Goal: Task Accomplishment & Management: Use online tool/utility

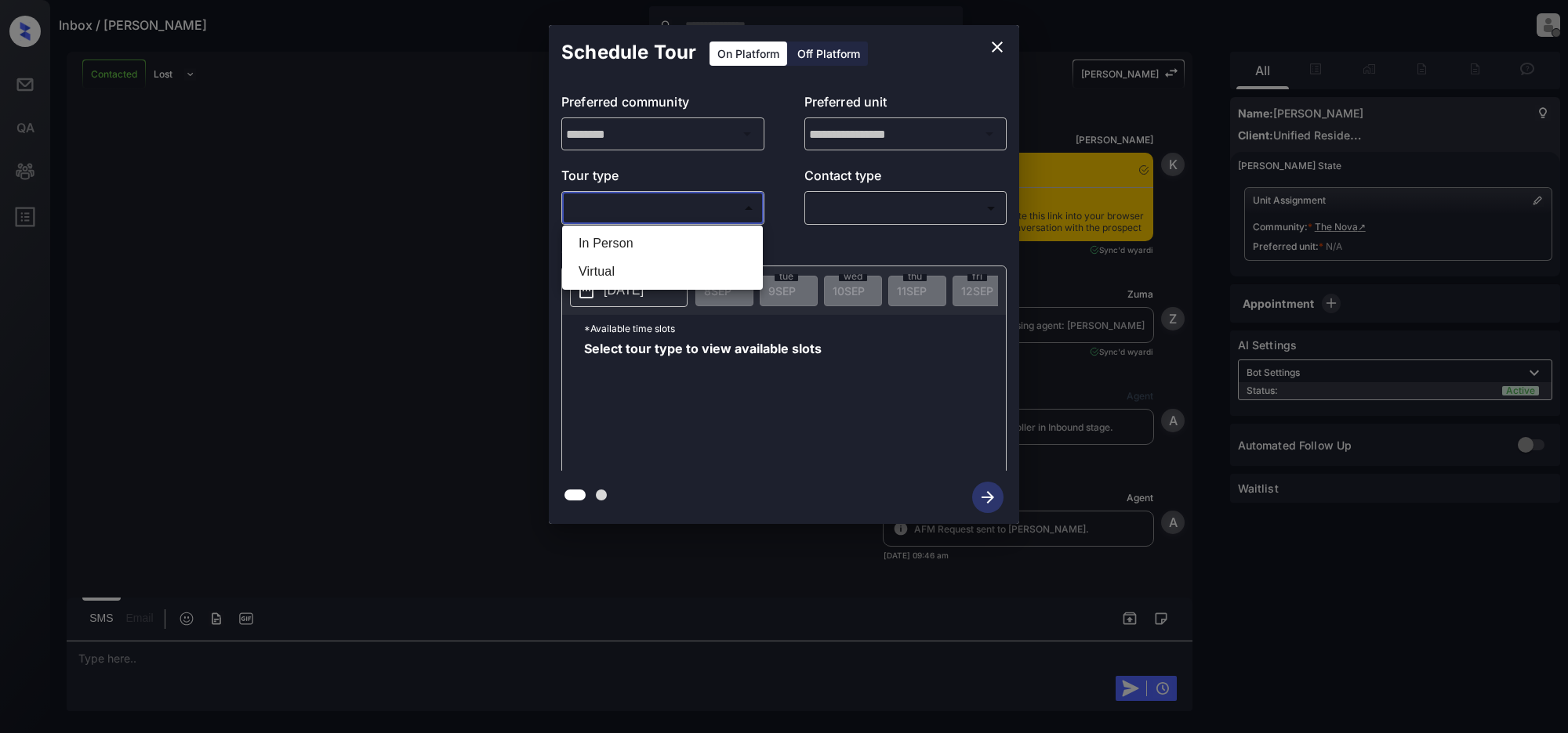
click at [660, 208] on body "Inbox / [PERSON_NAME] [PERSON_NAME] Offline Set yourself online Set yourself on…" at bounding box center [784, 366] width 1568 height 733
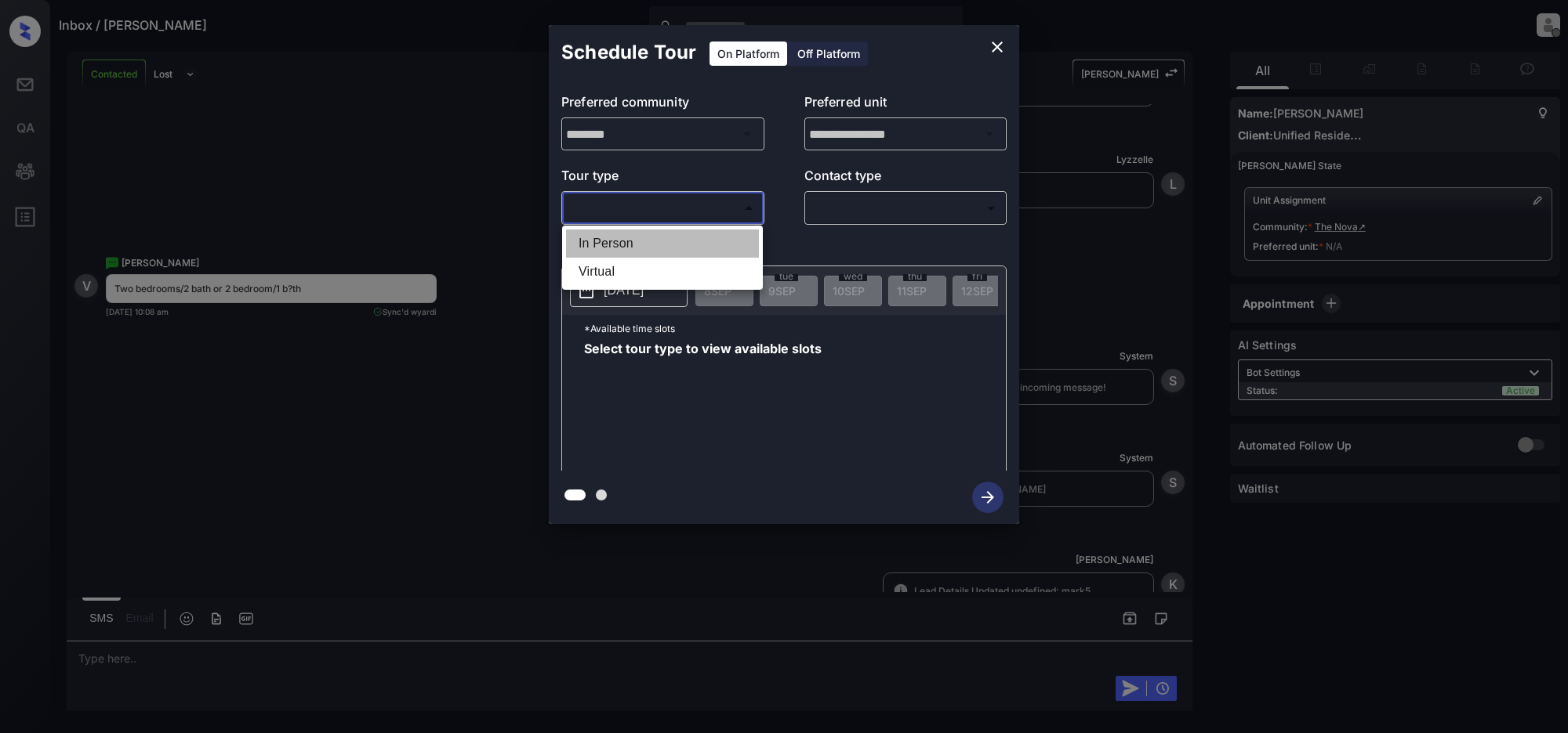
click at [626, 234] on li "In Person" at bounding box center [663, 243] width 193 height 28
type input "********"
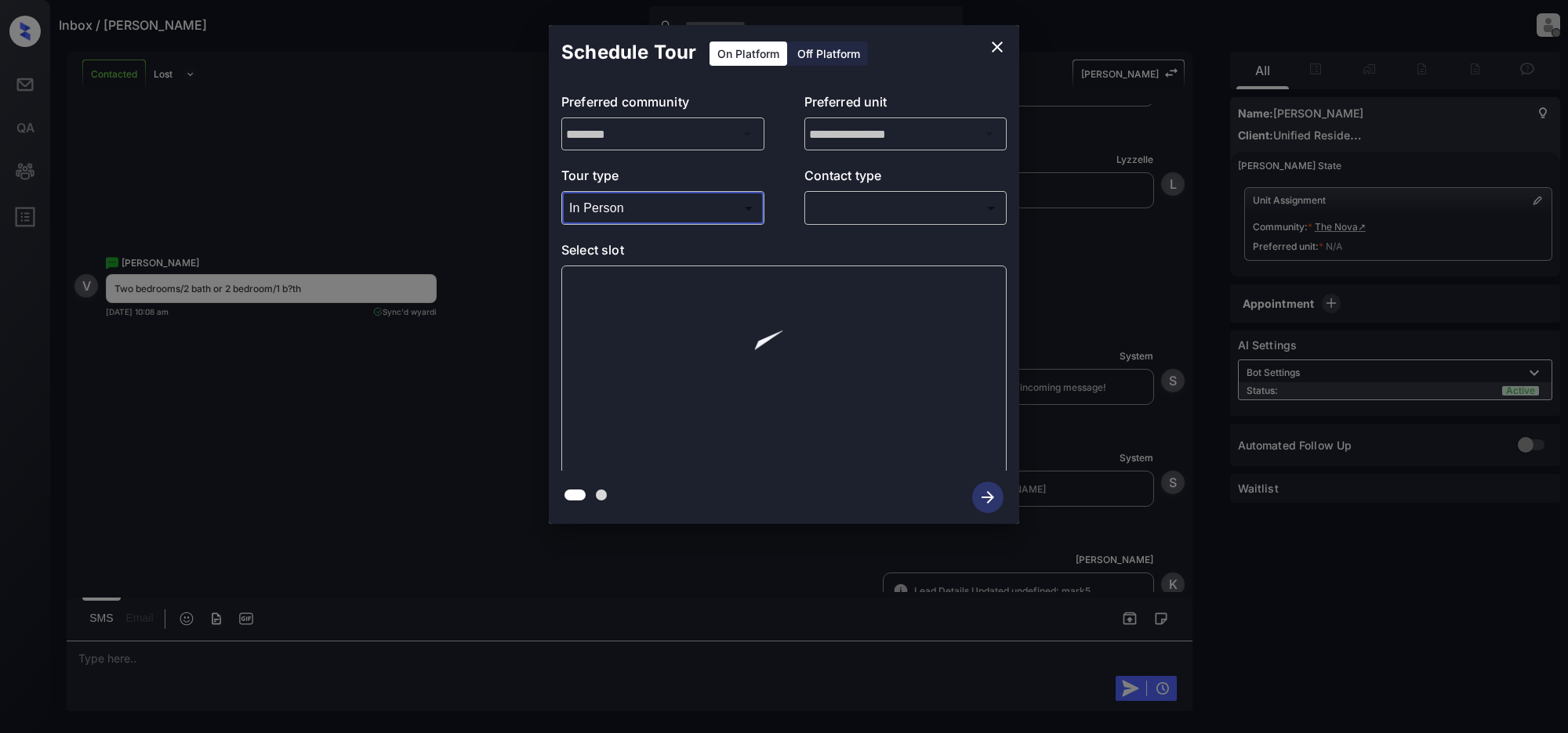
click at [886, 200] on body "Inbox / [PERSON_NAME] [PERSON_NAME] Offline Set yourself online Set yourself on…" at bounding box center [784, 366] width 1568 height 733
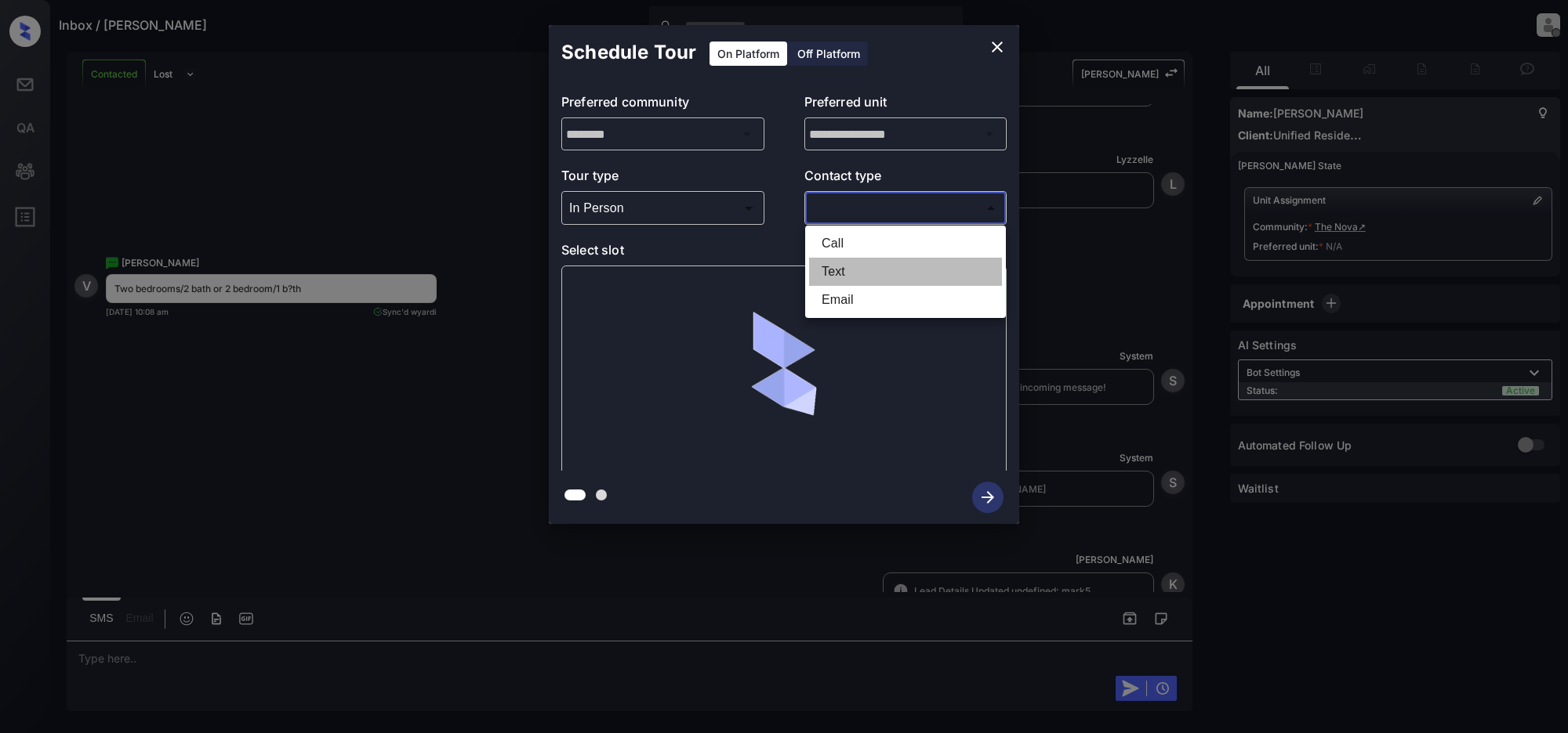
click at [837, 260] on li "Text" at bounding box center [905, 272] width 193 height 28
type input "****"
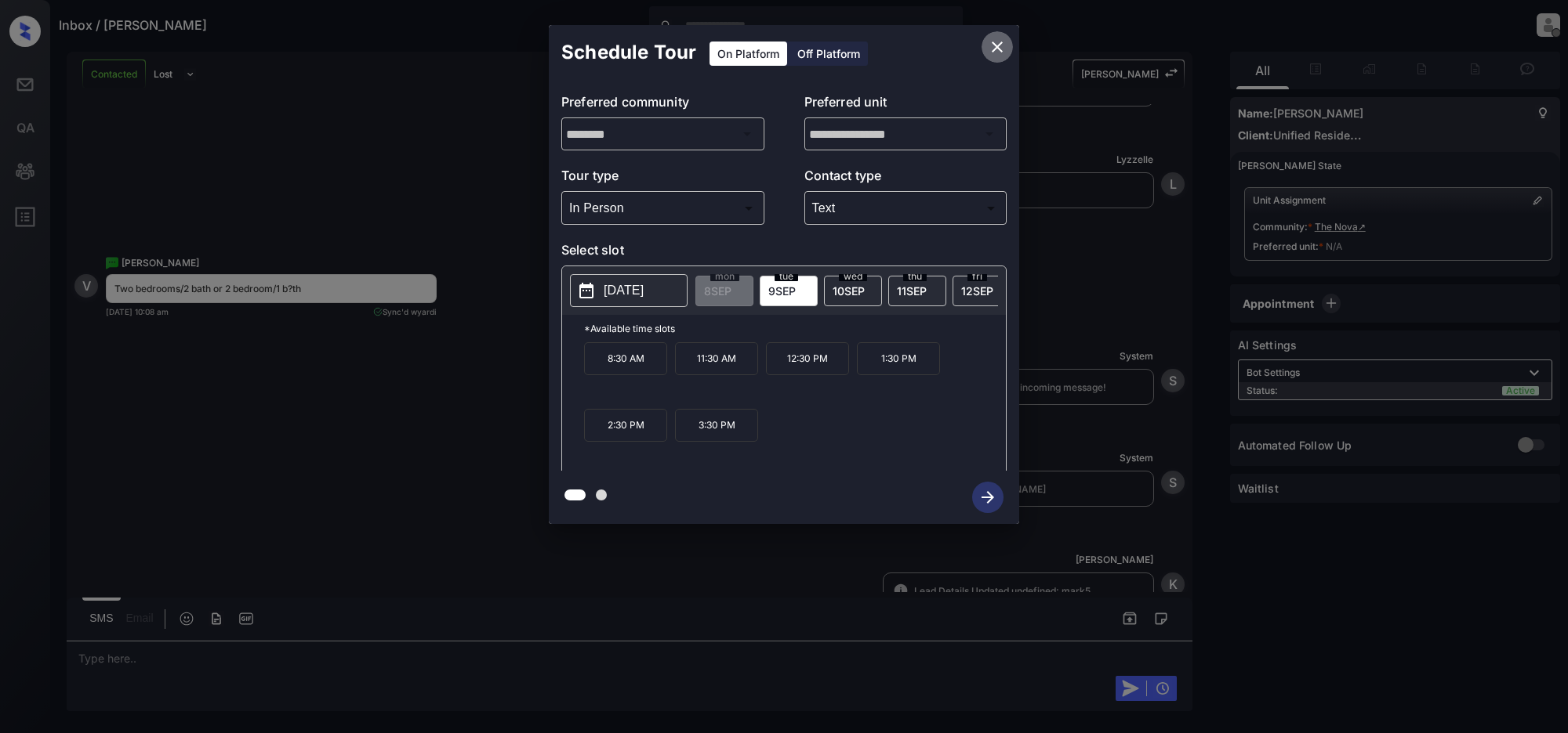
click at [993, 48] on icon "close" at bounding box center [998, 47] width 19 height 19
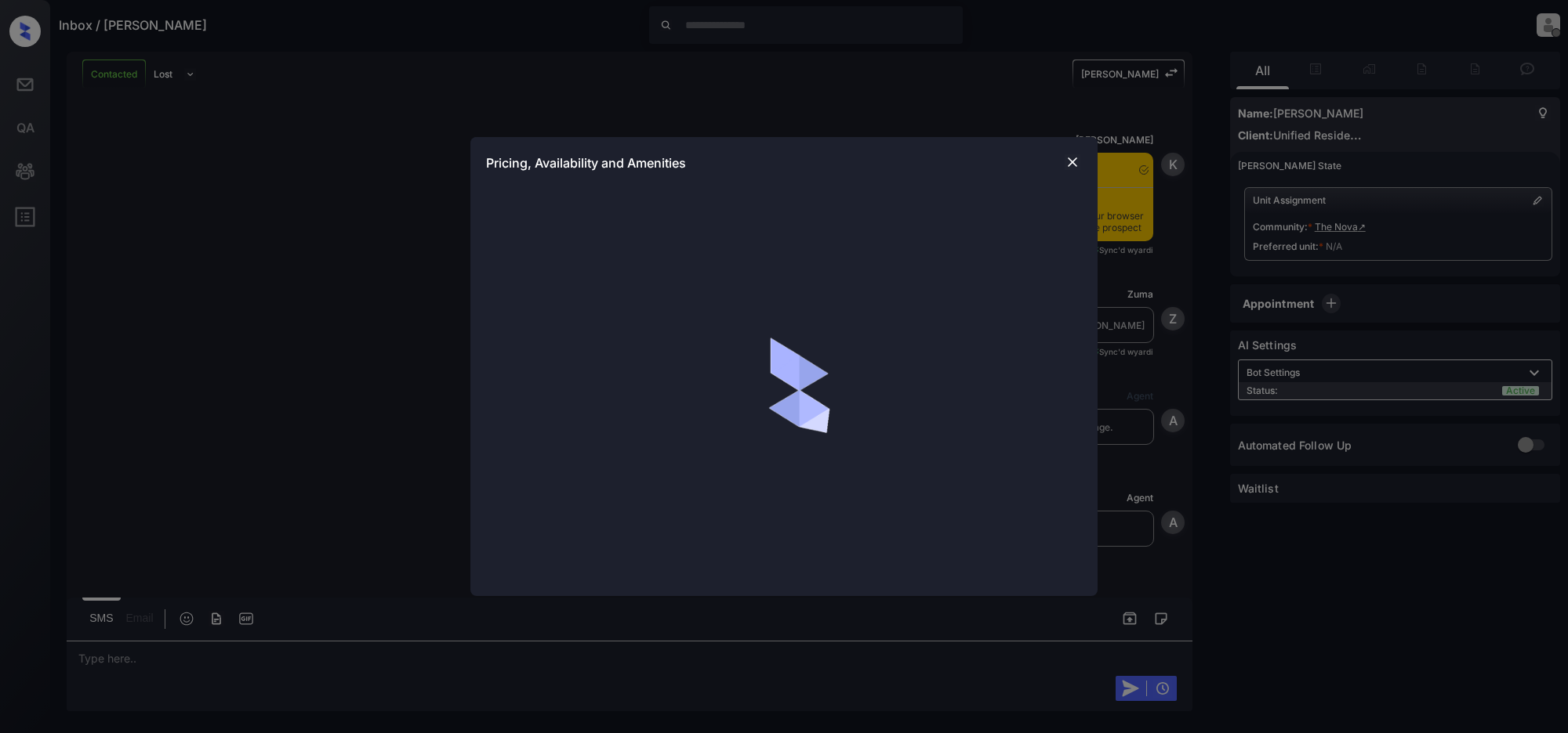
scroll to position [2964, 0]
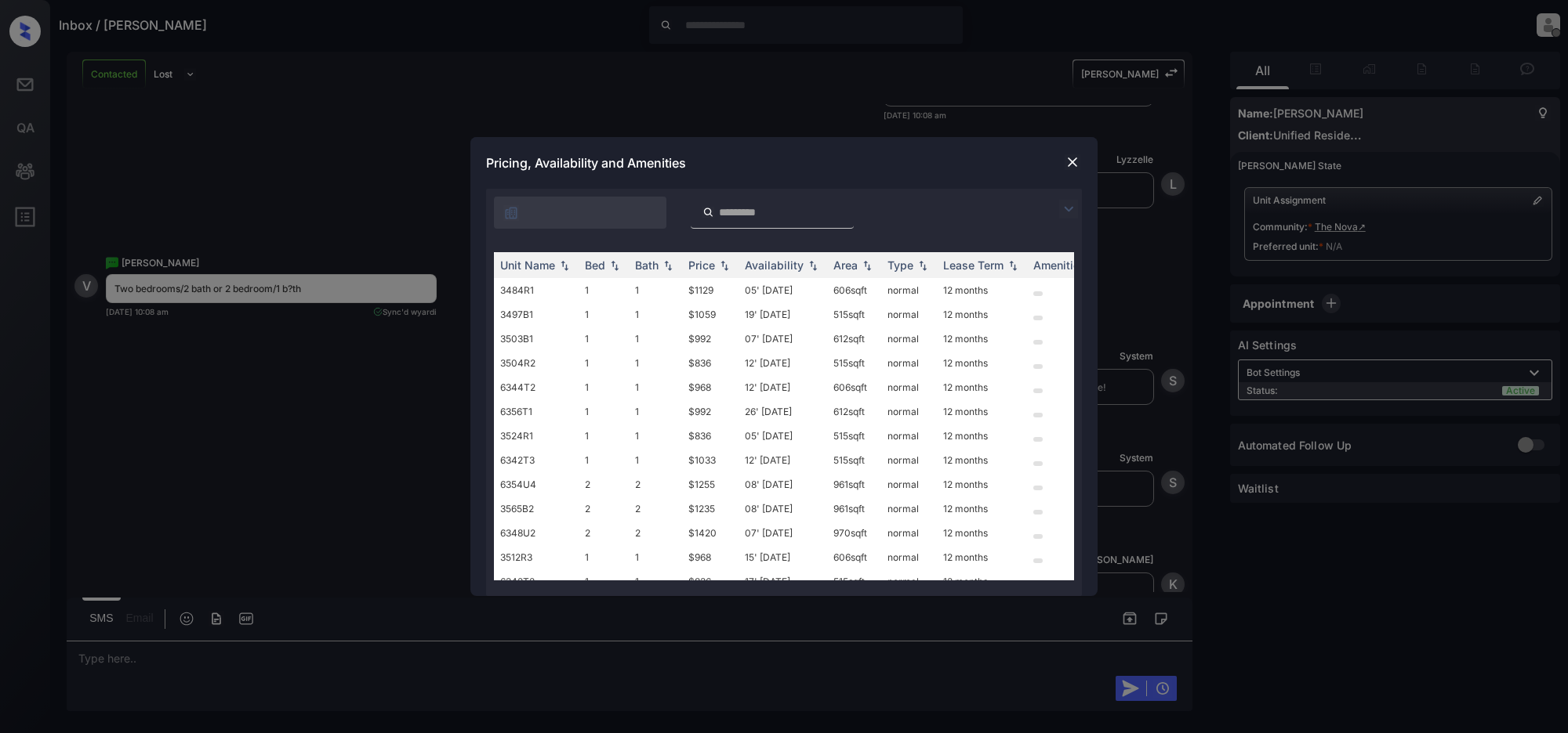
click at [1071, 202] on img at bounding box center [1069, 209] width 19 height 19
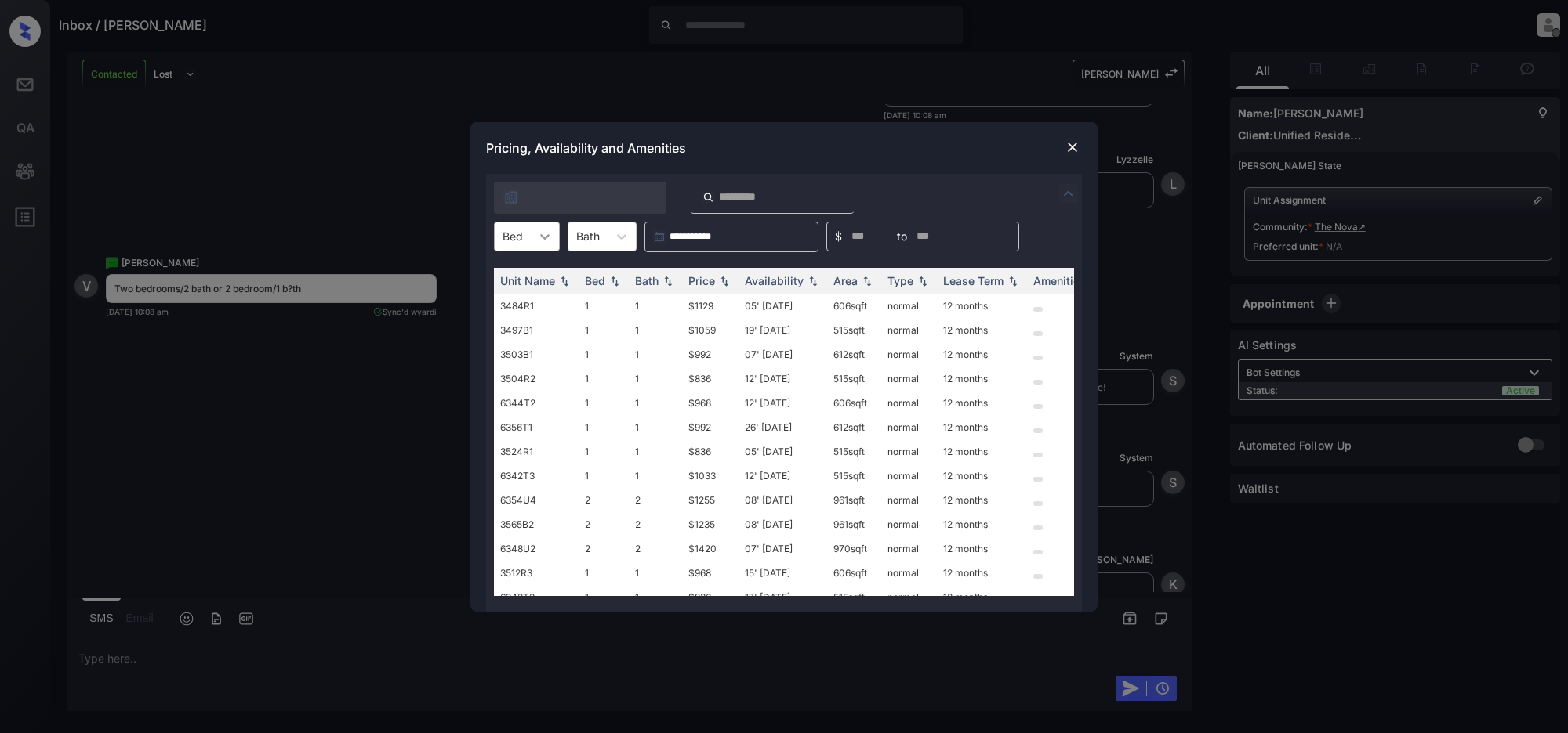
click at [548, 235] on icon at bounding box center [545, 237] width 9 height 6
click at [526, 304] on div "2" at bounding box center [527, 304] width 66 height 28
click at [1072, 145] on img at bounding box center [1072, 147] width 16 height 16
